Goal: Book appointment/travel/reservation

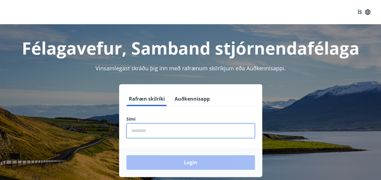
click at [137, 128] on input "phone" at bounding box center [190, 130] width 128 height 15
type input "********"
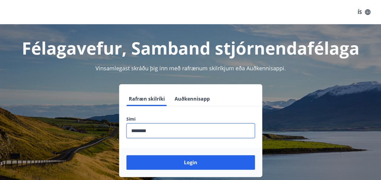
click at [126, 155] on button "Login" at bounding box center [190, 162] width 128 height 15
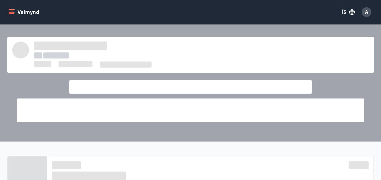
click at [139, 7] on div "Valmynd ÍS A" at bounding box center [190, 12] width 366 height 15
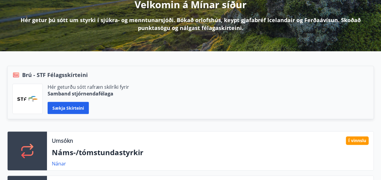
scroll to position [97, 0]
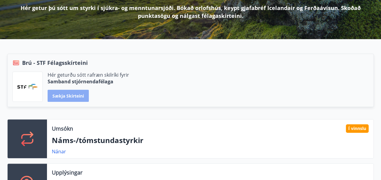
click at [63, 93] on button "Sækja skírteini" at bounding box center [68, 96] width 41 height 12
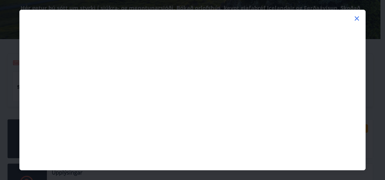
click at [357, 18] on icon at bounding box center [356, 18] width 7 height 7
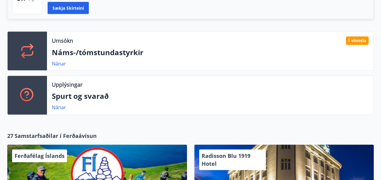
scroll to position [189, 0]
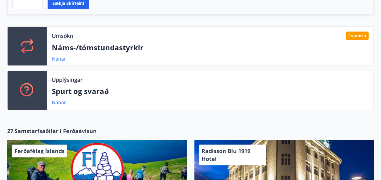
click at [55, 58] on link "Nánar" at bounding box center [59, 58] width 14 height 7
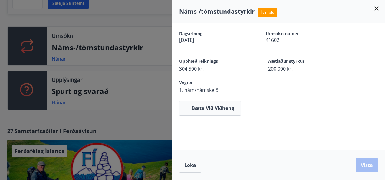
click at [377, 8] on icon at bounding box center [376, 8] width 7 height 7
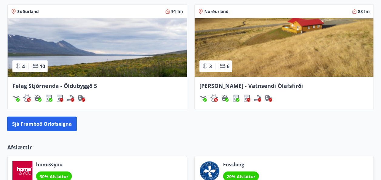
scroll to position [636, 0]
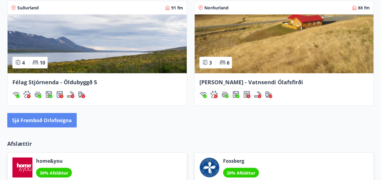
click at [65, 119] on button "Sjá framboð orlofseigna" at bounding box center [41, 120] width 69 height 15
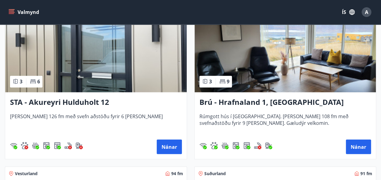
scroll to position [448, 0]
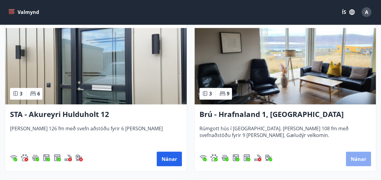
click at [357, 155] on button "Nánar" at bounding box center [357, 158] width 25 height 15
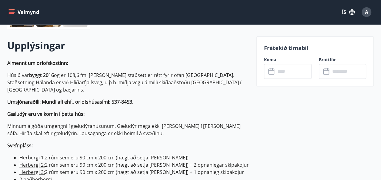
scroll to position [168, 0]
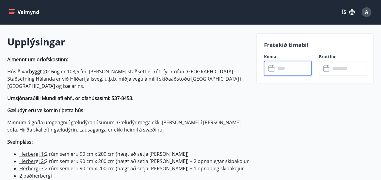
click at [288, 70] on input "text" at bounding box center [293, 68] width 36 height 15
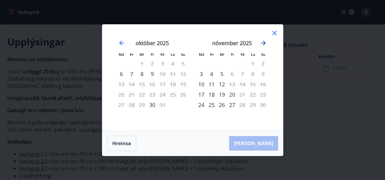
click at [264, 41] on icon "Move forward to switch to the next month." at bounding box center [263, 43] width 5 height 5
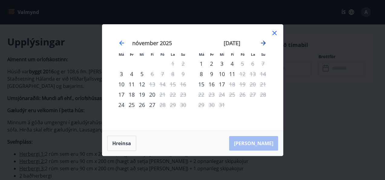
click at [264, 41] on icon "Move forward to switch to the next month." at bounding box center [263, 43] width 5 height 5
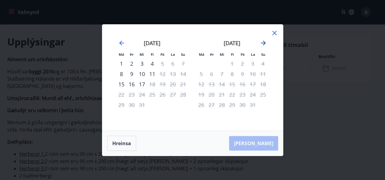
click at [264, 41] on icon "Move forward to switch to the next month." at bounding box center [263, 43] width 5 height 5
click at [122, 42] on icon "Move backward to switch to the previous month." at bounding box center [121, 42] width 7 height 7
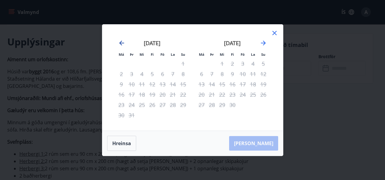
click at [122, 42] on icon "Move backward to switch to the previous month." at bounding box center [121, 42] width 7 height 7
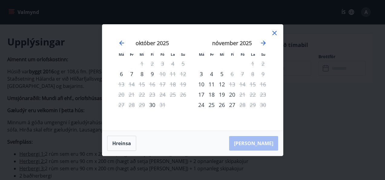
click at [276, 29] on icon at bounding box center [274, 32] width 7 height 7
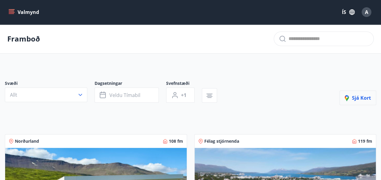
click at [357, 95] on span "Sjá kort" at bounding box center [357, 97] width 26 height 7
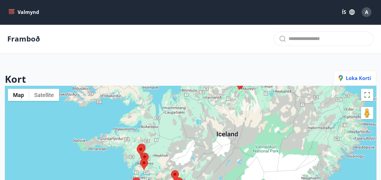
drag, startPoint x: 285, startPoint y: 151, endPoint x: 283, endPoint y: 103, distance: 48.2
click at [283, 103] on div at bounding box center [190, 176] width 371 height 180
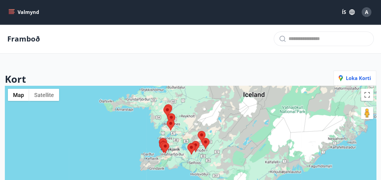
drag, startPoint x: 158, startPoint y: 176, endPoint x: 186, endPoint y: 139, distance: 46.3
click at [186, 139] on div at bounding box center [190, 176] width 371 height 180
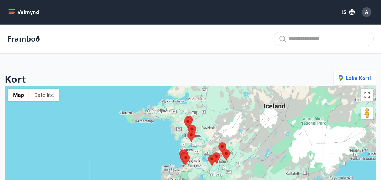
drag, startPoint x: 246, startPoint y: 126, endPoint x: 268, endPoint y: 138, distance: 24.6
click at [268, 138] on div at bounding box center [190, 176] width 371 height 180
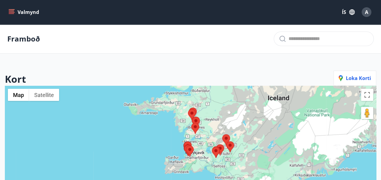
drag, startPoint x: 274, startPoint y: 139, endPoint x: 278, endPoint y: 130, distance: 9.7
click at [278, 130] on div at bounding box center [190, 176] width 371 height 180
click at [217, 113] on div at bounding box center [190, 176] width 371 height 180
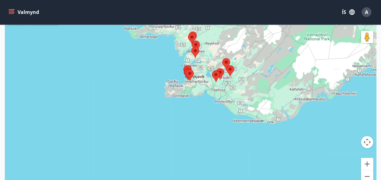
scroll to position [76, 0]
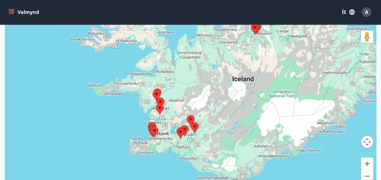
drag, startPoint x: 307, startPoint y: 112, endPoint x: 272, endPoint y: 171, distance: 68.8
click at [272, 171] on div at bounding box center [190, 99] width 371 height 180
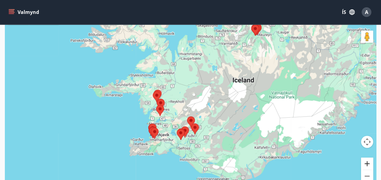
click at [367, 163] on button "Zoom in" at bounding box center [367, 163] width 12 height 12
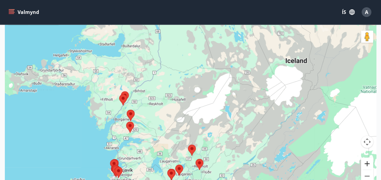
click at [367, 163] on button "Zoom in" at bounding box center [367, 163] width 12 height 12
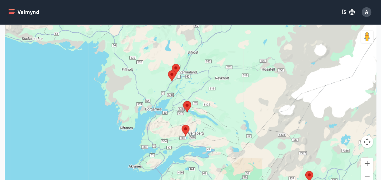
drag, startPoint x: 142, startPoint y: 130, endPoint x: 260, endPoint y: 100, distance: 121.9
click at [260, 100] on div at bounding box center [190, 99] width 371 height 180
click at [178, 68] on img at bounding box center [176, 69] width 8 height 11
click at [171, 76] on img at bounding box center [172, 75] width 8 height 11
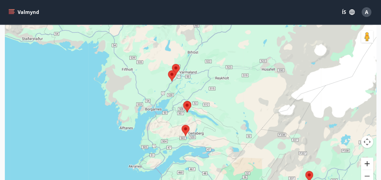
click at [369, 163] on button "Zoom in" at bounding box center [367, 163] width 12 height 12
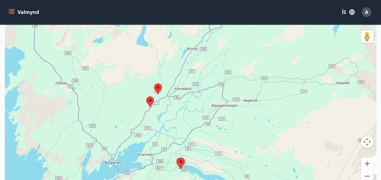
drag, startPoint x: 262, startPoint y: 78, endPoint x: 258, endPoint y: 124, distance: 45.2
click at [258, 124] on div at bounding box center [190, 99] width 371 height 180
click at [156, 88] on img at bounding box center [158, 88] width 8 height 11
click at [158, 90] on img at bounding box center [158, 88] width 8 height 11
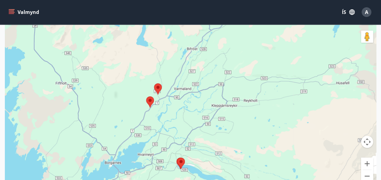
click at [148, 104] on img at bounding box center [150, 101] width 8 height 11
click at [151, 102] on img at bounding box center [150, 101] width 8 height 11
click at [158, 87] on img at bounding box center [158, 88] width 8 height 11
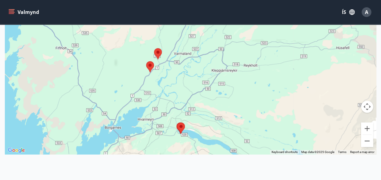
scroll to position [111, 0]
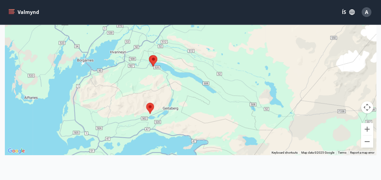
drag, startPoint x: 265, startPoint y: 116, endPoint x: 238, endPoint y: 47, distance: 74.2
click at [238, 47] on div at bounding box center [190, 65] width 371 height 180
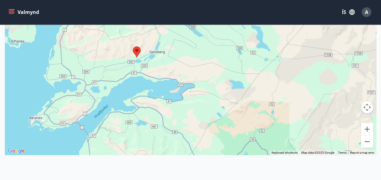
drag, startPoint x: 236, startPoint y: 110, endPoint x: 226, endPoint y: 57, distance: 53.4
click at [226, 57] on div at bounding box center [190, 65] width 371 height 180
click at [136, 51] on img at bounding box center [137, 51] width 8 height 11
click at [136, 52] on img at bounding box center [137, 51] width 8 height 11
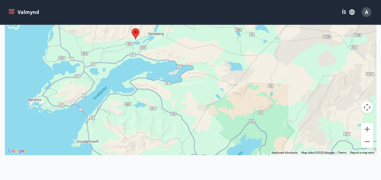
drag, startPoint x: 254, startPoint y: 122, endPoint x: 254, endPoint y: 106, distance: 15.7
click at [254, 106] on div at bounding box center [190, 65] width 371 height 180
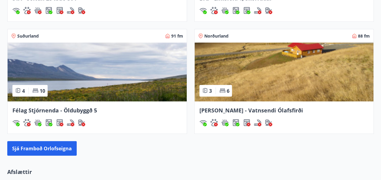
scroll to position [600, 0]
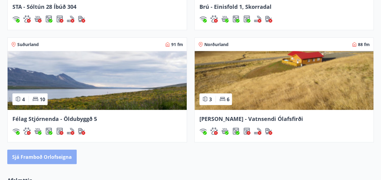
click at [43, 155] on button "Sjá framboð orlofseigna" at bounding box center [41, 157] width 69 height 15
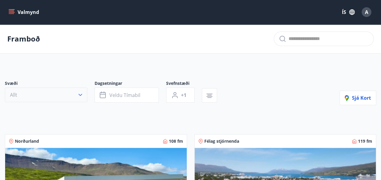
click at [78, 93] on icon "button" at bounding box center [80, 95] width 6 height 6
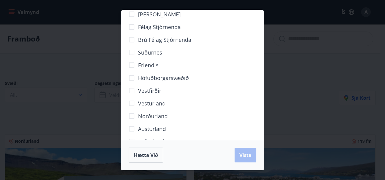
scroll to position [47, 0]
click at [156, 102] on span "Vesturland" at bounding box center [152, 104] width 28 height 8
click at [247, 155] on span "Vista" at bounding box center [245, 155] width 12 height 7
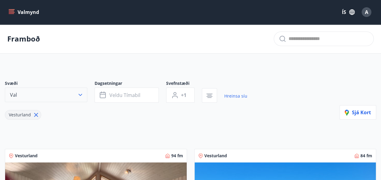
click at [81, 98] on button "Val" at bounding box center [46, 94] width 82 height 15
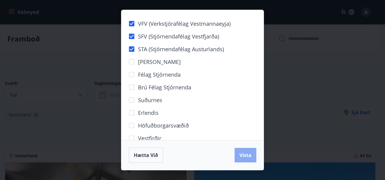
click at [239, 153] on button "Vista" at bounding box center [246, 155] width 22 height 15
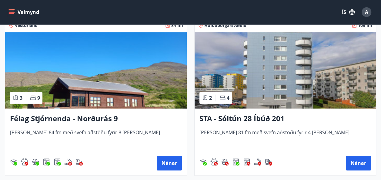
scroll to position [296, 0]
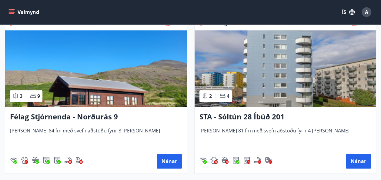
click at [86, 98] on img at bounding box center [95, 68] width 181 height 76
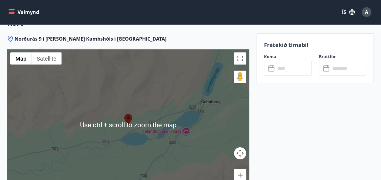
scroll to position [983, 0]
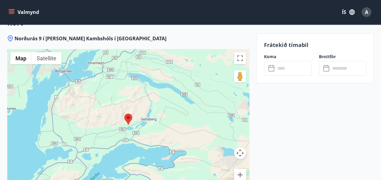
click at [282, 71] on input "text" at bounding box center [293, 68] width 36 height 15
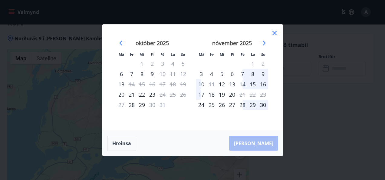
click at [242, 73] on div "7" at bounding box center [242, 74] width 10 height 10
click at [264, 72] on div "9" at bounding box center [263, 74] width 10 height 10
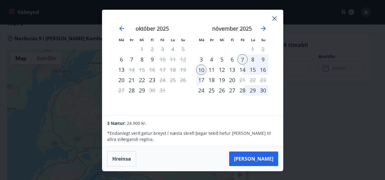
click at [264, 58] on div "9" at bounding box center [263, 59] width 10 height 10
click at [273, 16] on icon at bounding box center [274, 18] width 7 height 7
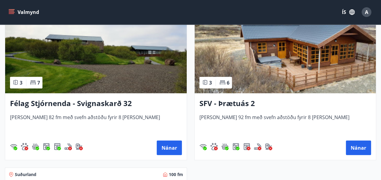
scroll to position [802, 0]
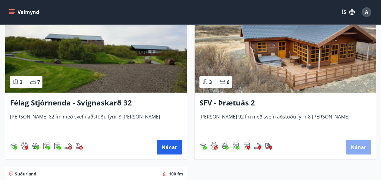
click at [352, 148] on button "Nánar" at bounding box center [357, 147] width 25 height 15
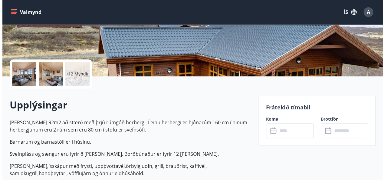
scroll to position [109, 0]
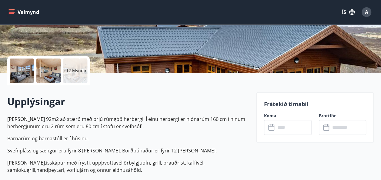
click at [70, 69] on p "+12 Myndir" at bounding box center [75, 71] width 23 height 6
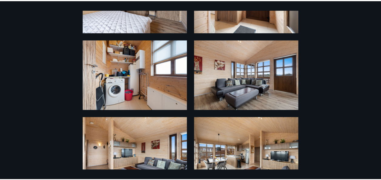
scroll to position [0, 0]
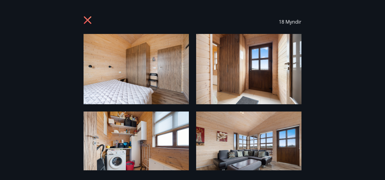
click at [89, 21] on icon at bounding box center [88, 20] width 8 height 8
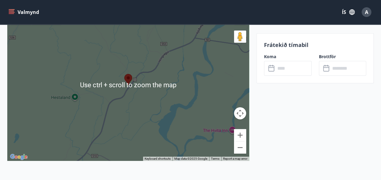
scroll to position [964, 0]
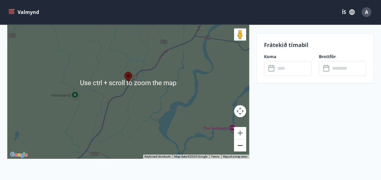
click at [238, 143] on button "Zoom out" at bounding box center [240, 145] width 12 height 12
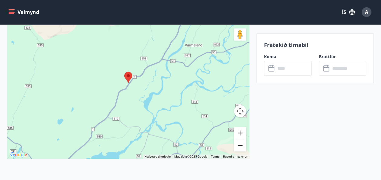
click at [238, 143] on button "Zoom out" at bounding box center [240, 145] width 12 height 12
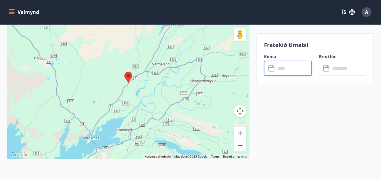
click at [287, 68] on input "text" at bounding box center [293, 68] width 36 height 15
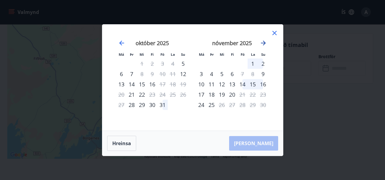
click at [263, 43] on icon "Move forward to switch to the next month." at bounding box center [263, 42] width 7 height 7
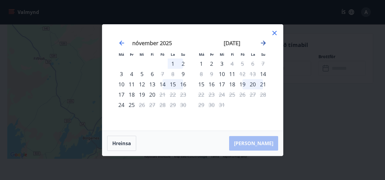
click at [263, 43] on icon "Move forward to switch to the next month." at bounding box center [263, 42] width 7 height 7
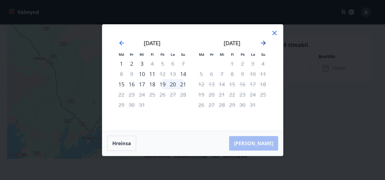
click at [263, 43] on icon "Move forward to switch to the next month." at bounding box center [263, 42] width 7 height 7
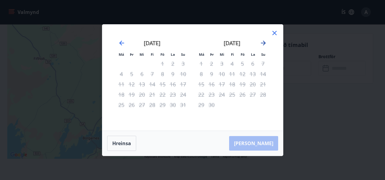
click at [263, 43] on icon "Move forward to switch to the next month." at bounding box center [263, 42] width 7 height 7
click at [275, 31] on icon at bounding box center [274, 32] width 7 height 7
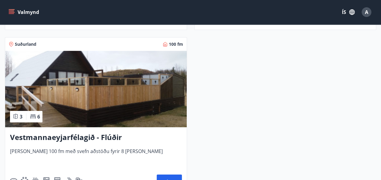
scroll to position [961, 0]
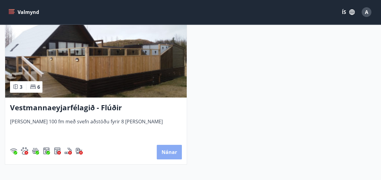
click at [169, 155] on button "Nánar" at bounding box center [169, 152] width 25 height 15
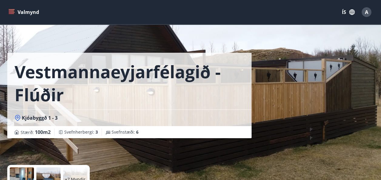
click at [73, 174] on div "+7 Myndir" at bounding box center [75, 179] width 24 height 24
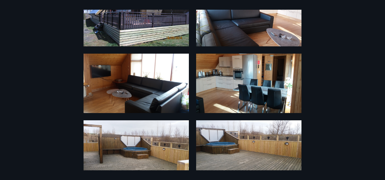
scroll to position [53, 0]
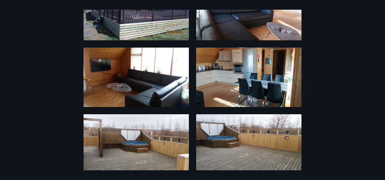
click at [337, 66] on div "13 Myndir" at bounding box center [192, 90] width 385 height 160
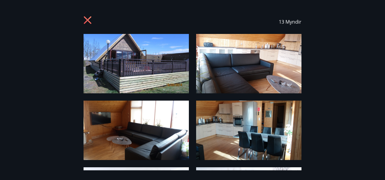
click at [83, 17] on div "13 Myndir" at bounding box center [192, 22] width 371 height 24
click at [87, 19] on icon at bounding box center [88, 20] width 8 height 8
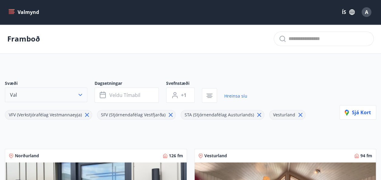
click at [79, 93] on icon "button" at bounding box center [80, 95] width 6 height 6
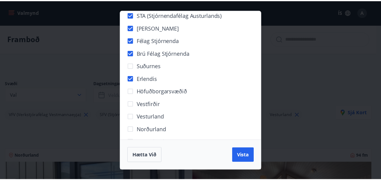
scroll to position [62, 0]
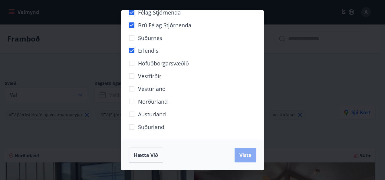
click at [244, 154] on span "Vista" at bounding box center [245, 155] width 12 height 7
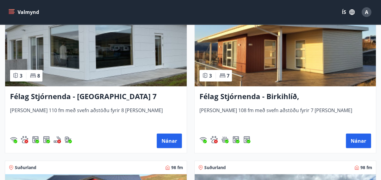
scroll to position [1988, 0]
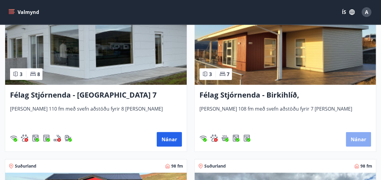
click at [357, 142] on button "Nánar" at bounding box center [357, 139] width 25 height 15
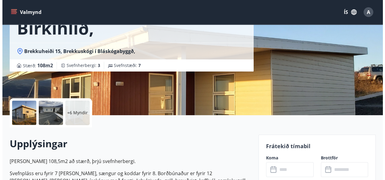
scroll to position [67, 0]
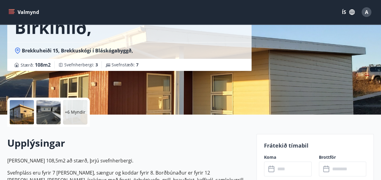
click at [73, 114] on p "+6 Myndir" at bounding box center [75, 112] width 21 height 6
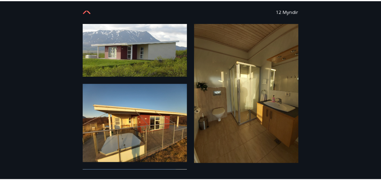
scroll to position [0, 0]
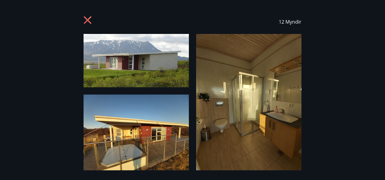
click at [87, 23] on icon at bounding box center [89, 21] width 10 height 10
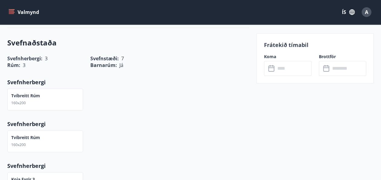
scroll to position [364, 0]
click at [185, 153] on div "Svefnaðstaða Svefnherbergi : 3 Svefnstæði : 7 Rúm : 3 Barnarúm : [PERSON_NAME] …" at bounding box center [128, 116] width 242 height 176
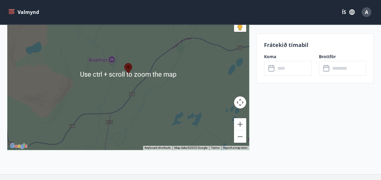
scroll to position [1040, 0]
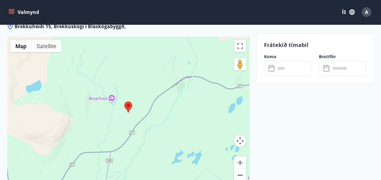
click at [240, 172] on button "Zoom out" at bounding box center [240, 175] width 12 height 12
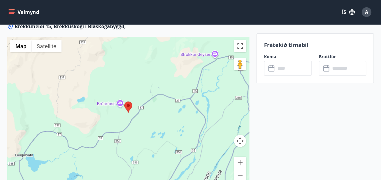
click at [240, 172] on button "Zoom out" at bounding box center [240, 175] width 12 height 12
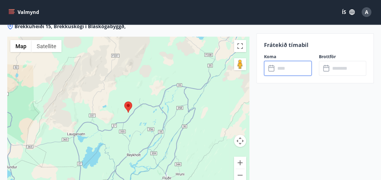
click at [288, 65] on input "text" at bounding box center [293, 68] width 36 height 15
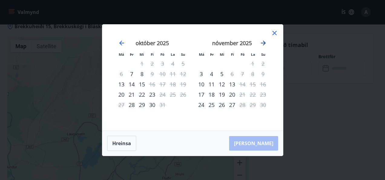
click at [262, 41] on icon "Move forward to switch to the next month." at bounding box center [263, 42] width 7 height 7
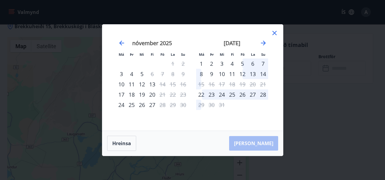
click at [275, 32] on icon at bounding box center [274, 33] width 4 height 4
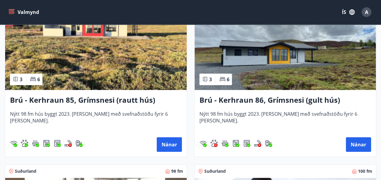
scroll to position [2147, 0]
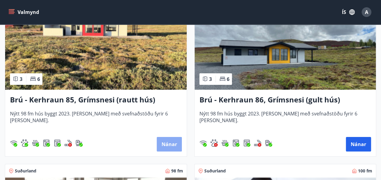
click at [169, 144] on button "Nánar" at bounding box center [169, 144] width 25 height 15
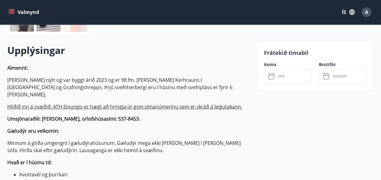
scroll to position [160, 0]
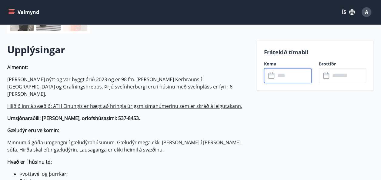
click at [289, 75] on input "text" at bounding box center [293, 75] width 36 height 15
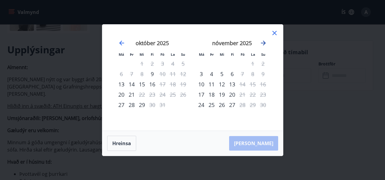
click at [263, 42] on icon "Move forward to switch to the next month." at bounding box center [263, 42] width 7 height 7
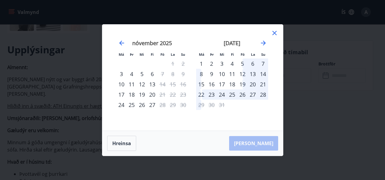
click at [274, 31] on icon at bounding box center [274, 32] width 7 height 7
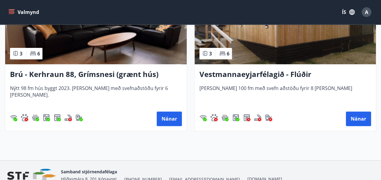
scroll to position [2337, 0]
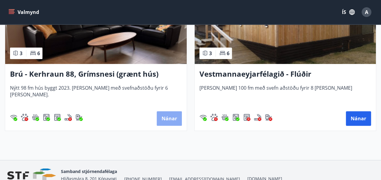
click at [161, 113] on button "Nánar" at bounding box center [169, 118] width 25 height 15
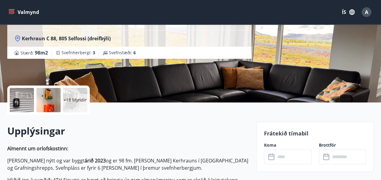
scroll to position [81, 0]
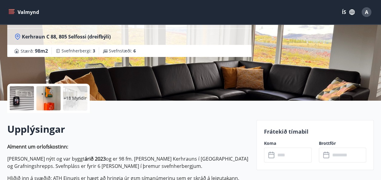
click at [272, 157] on icon at bounding box center [271, 154] width 7 height 7
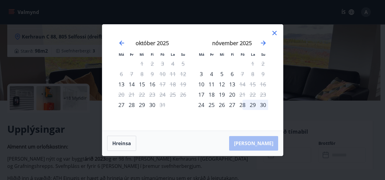
click at [265, 39] on div "nóvember 2025" at bounding box center [232, 45] width 72 height 27
click at [263, 43] on icon "Move forward to switch to the next month." at bounding box center [263, 43] width 5 height 5
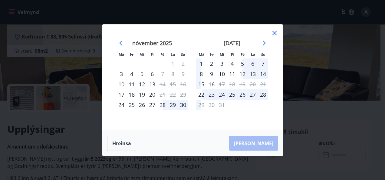
click at [275, 30] on icon at bounding box center [274, 32] width 7 height 7
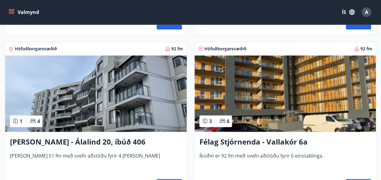
scroll to position [1285, 0]
